Goal: Transaction & Acquisition: Obtain resource

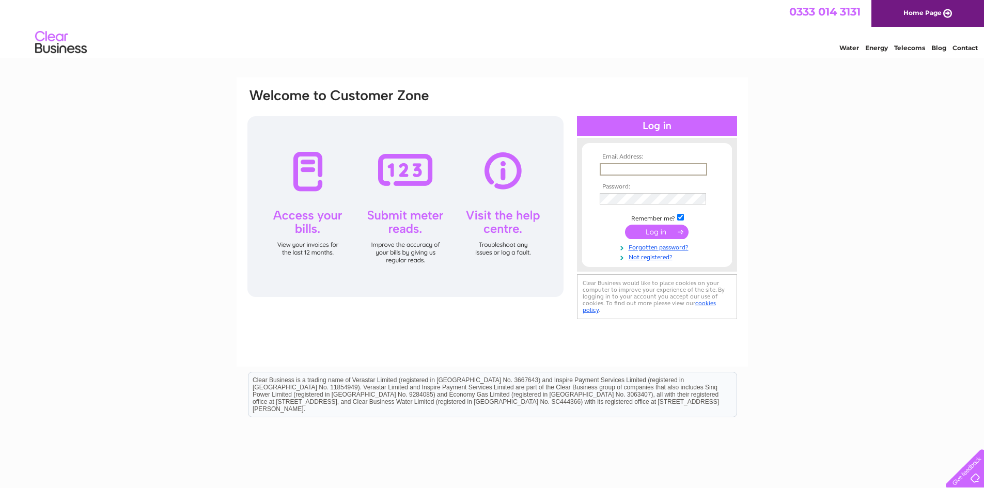
click at [621, 172] on input "text" at bounding box center [653, 169] width 107 height 12
type input "ypwong913@gmail.com"
click at [651, 234] on input "submit" at bounding box center [657, 232] width 64 height 14
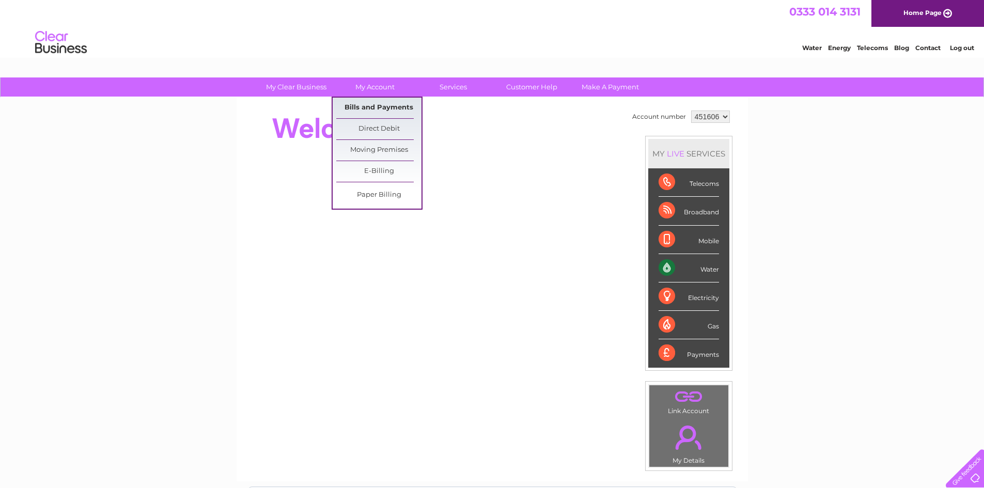
click at [379, 111] on link "Bills and Payments" at bounding box center [378, 108] width 85 height 21
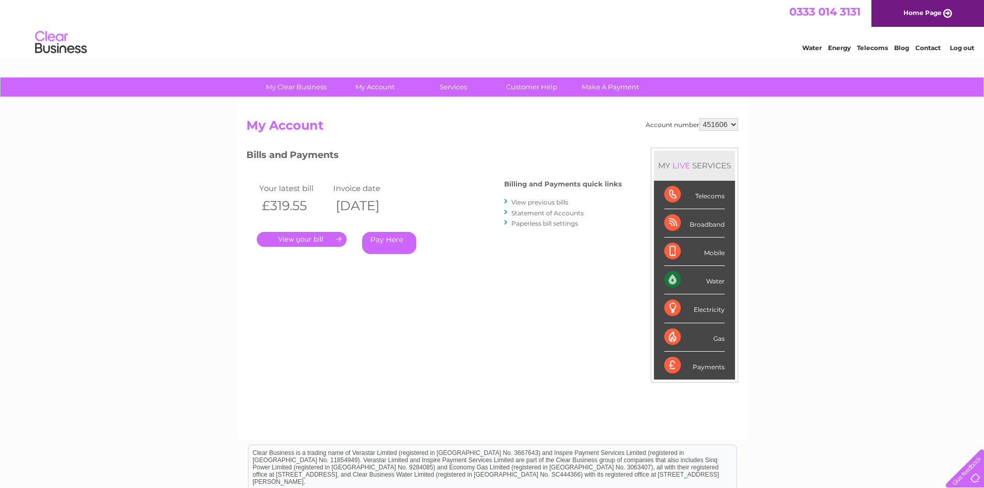
click at [535, 204] on link "View previous bills" at bounding box center [539, 202] width 57 height 8
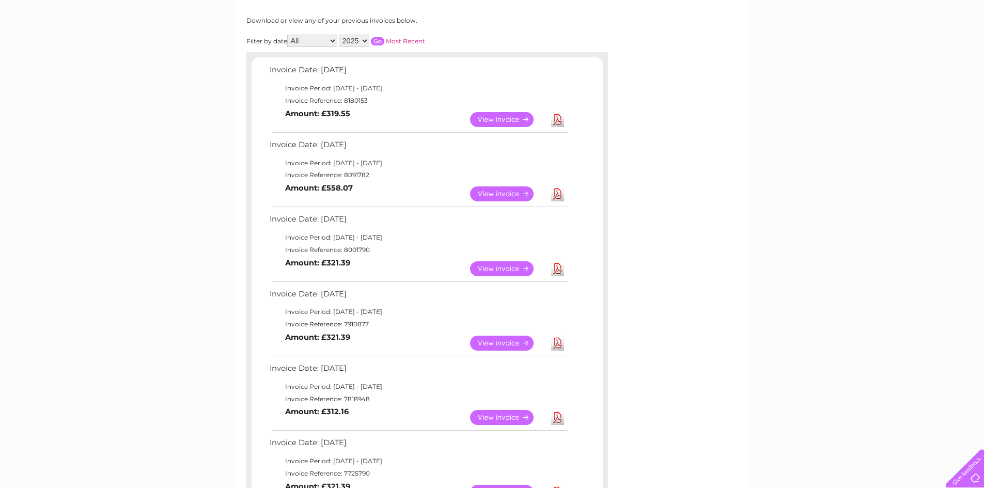
scroll to position [155, 0]
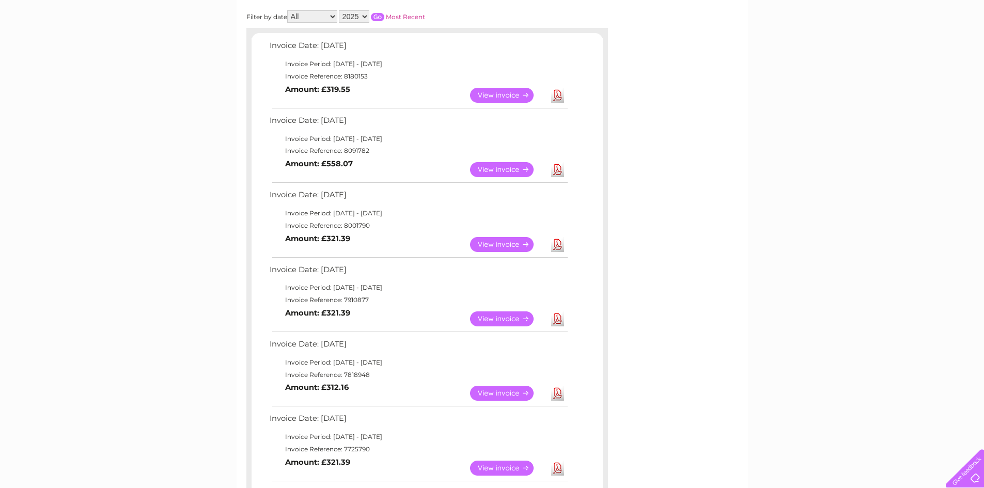
click at [556, 171] on link "Download" at bounding box center [557, 169] width 13 height 15
